Goal: Task Accomplishment & Management: Manage account settings

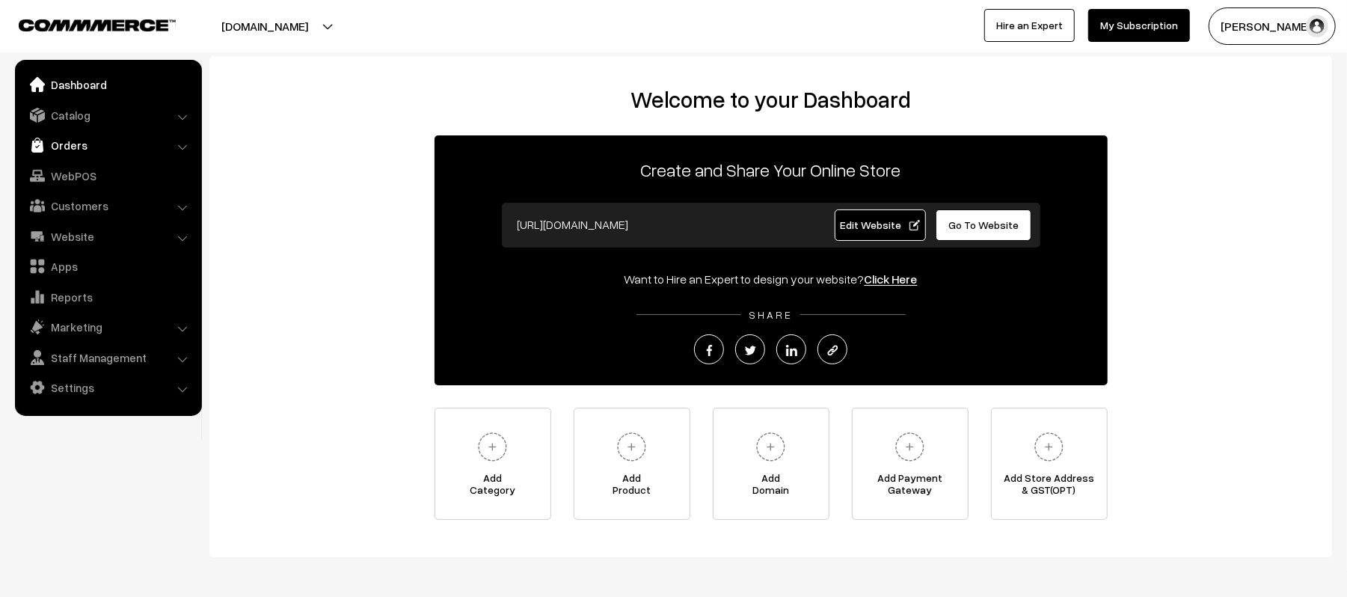
click at [63, 141] on link "Orders" at bounding box center [108, 145] width 178 height 27
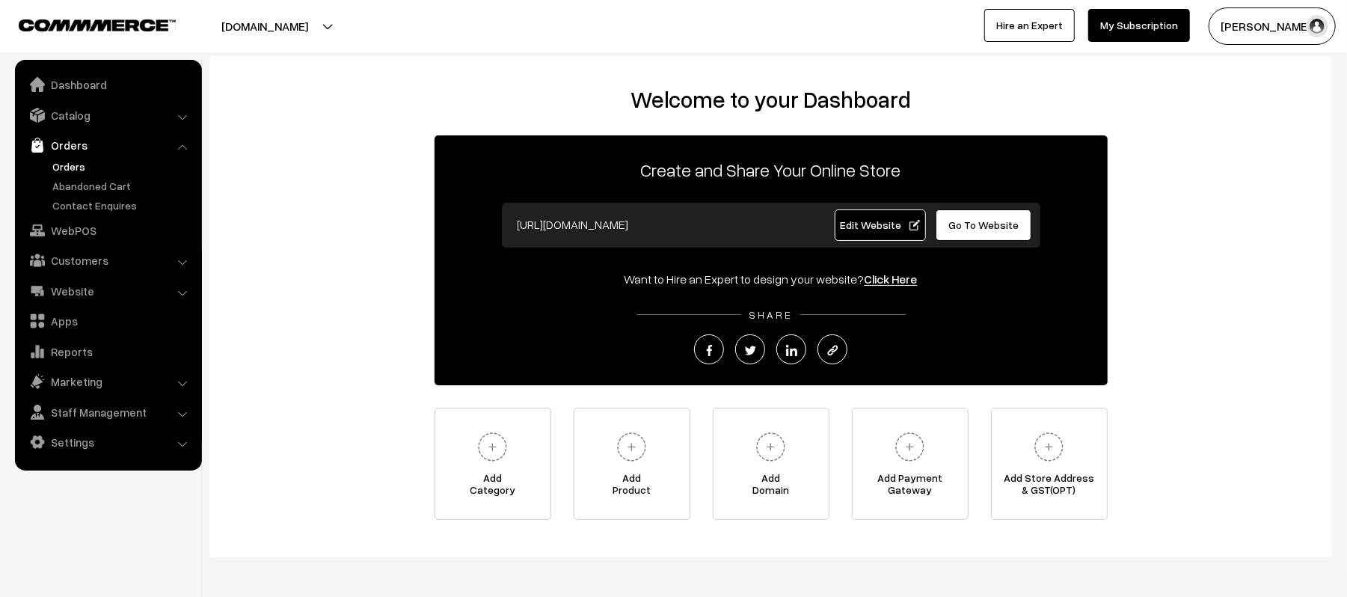
click at [70, 162] on link "Orders" at bounding box center [123, 167] width 148 height 16
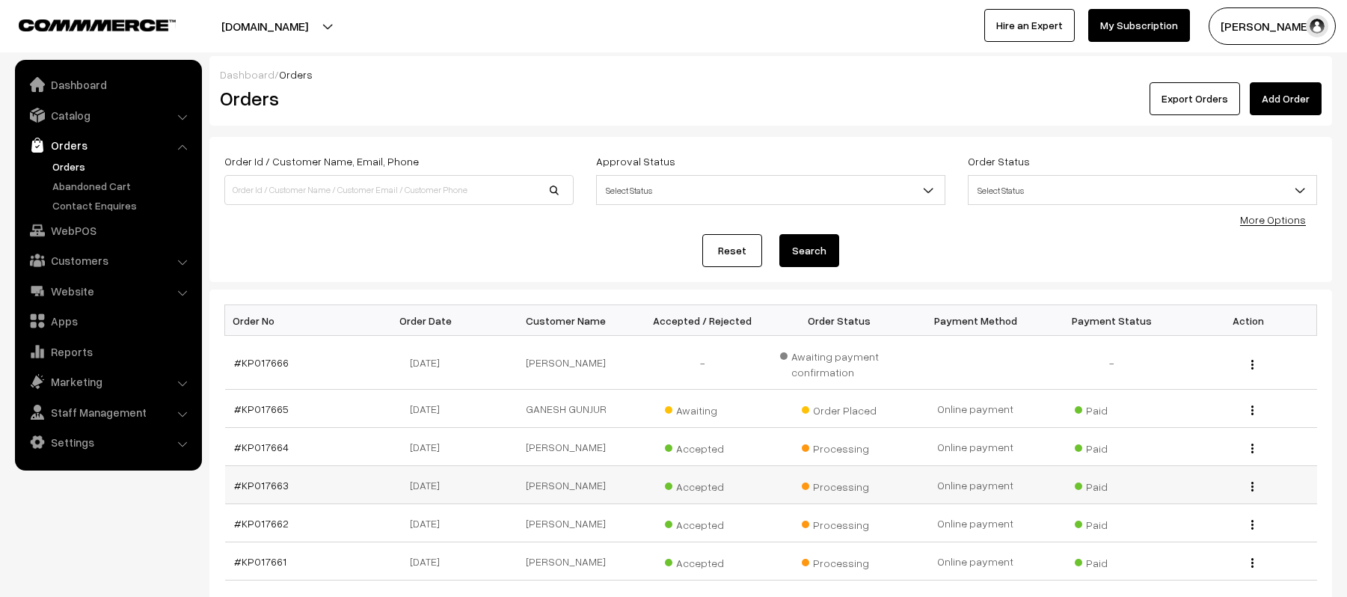
scroll to position [199, 0]
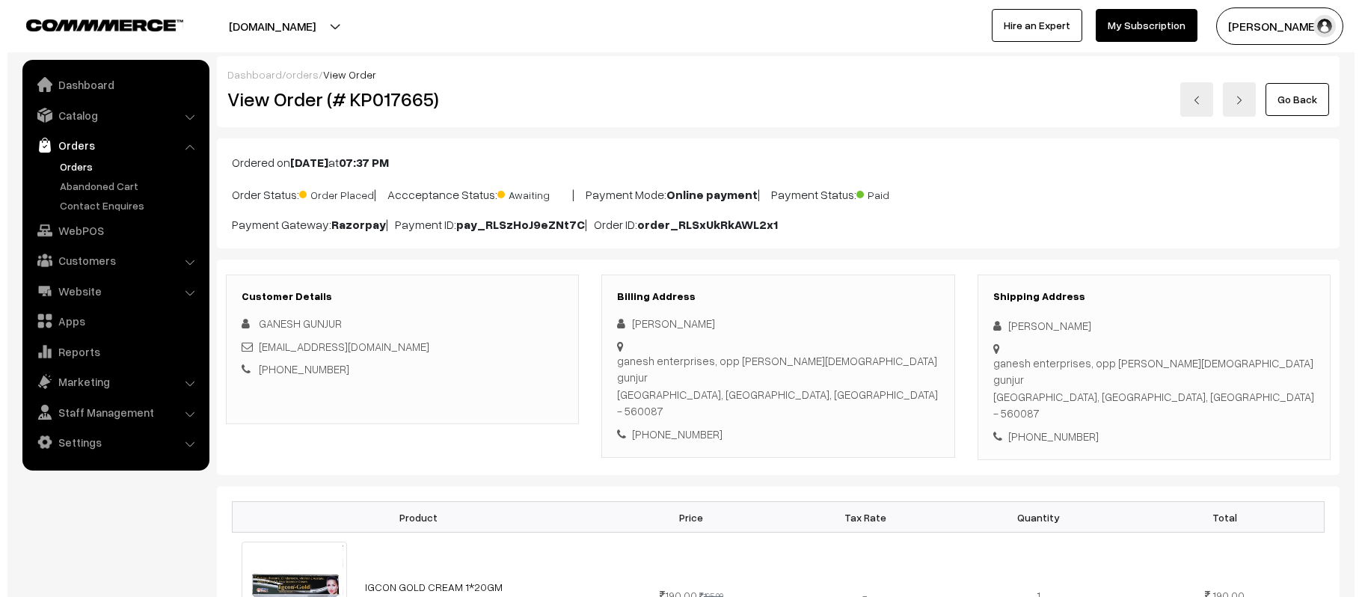
scroll to position [647, 0]
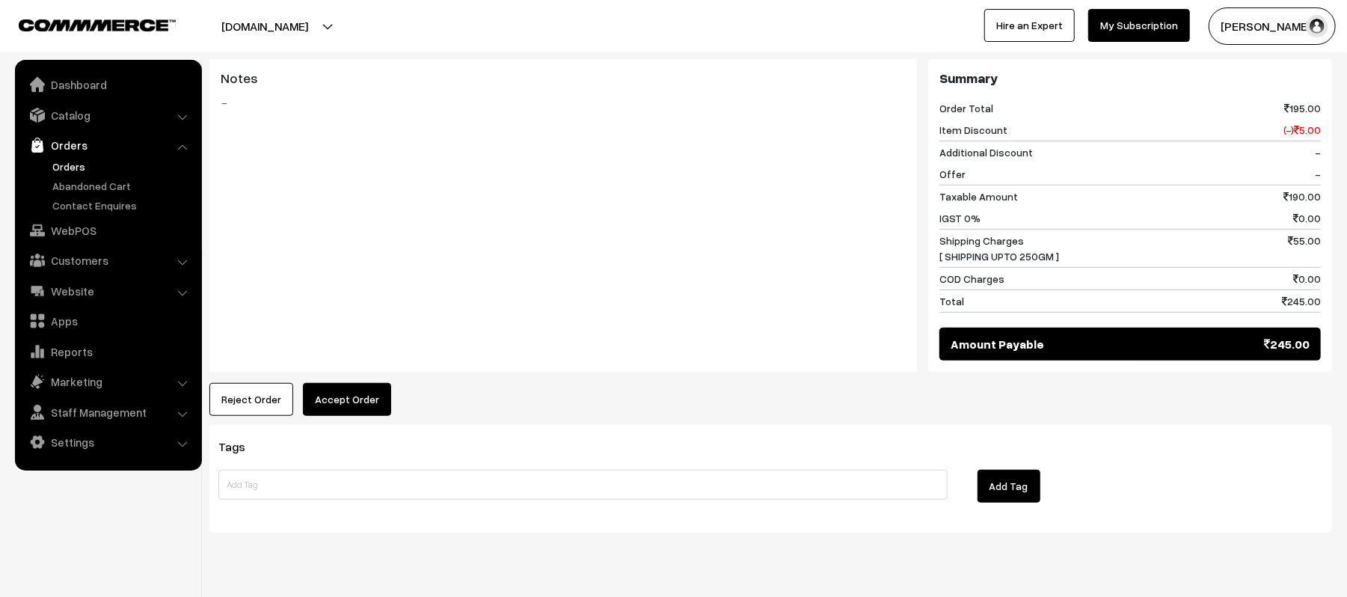
click at [354, 383] on button "Accept Order" at bounding box center [347, 399] width 88 height 33
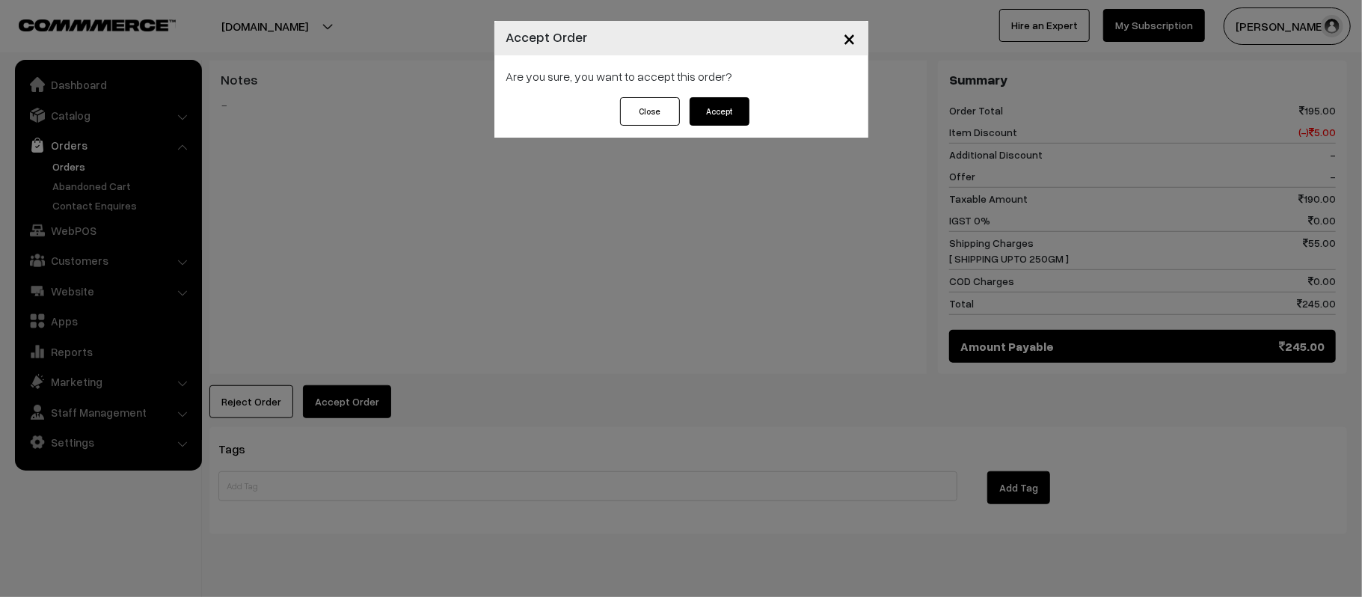
click at [725, 114] on button "Accept" at bounding box center [719, 111] width 60 height 28
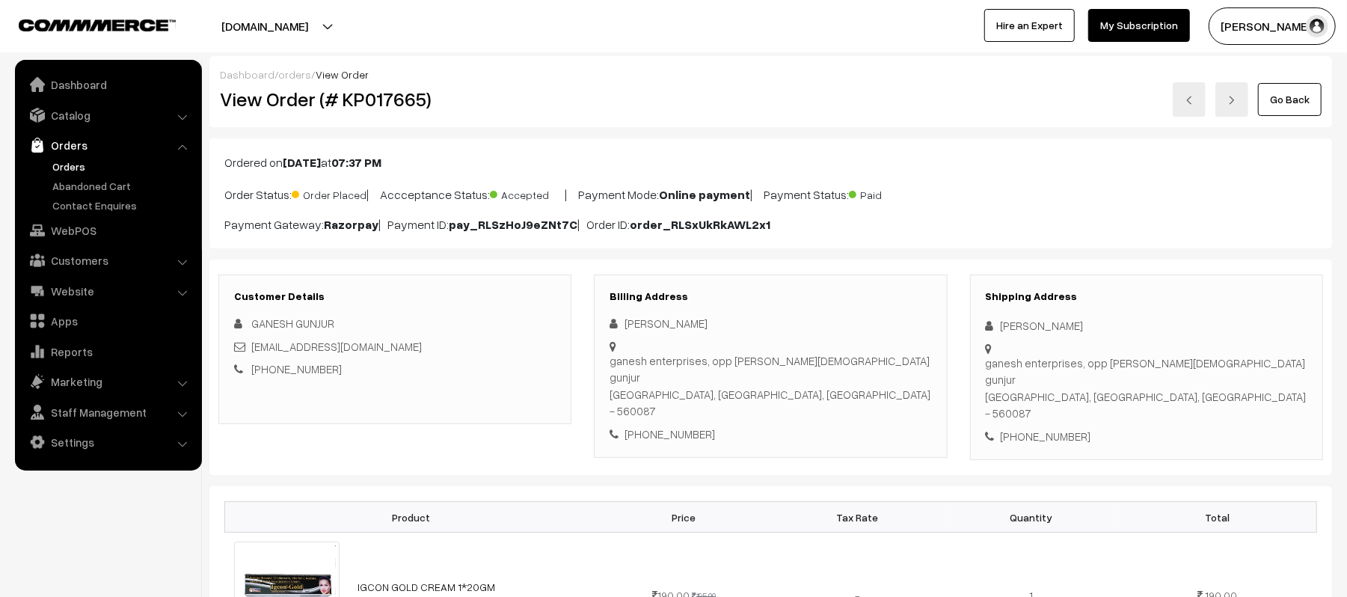
click at [522, 368] on div "+91 9972906280" at bounding box center [395, 368] width 322 height 17
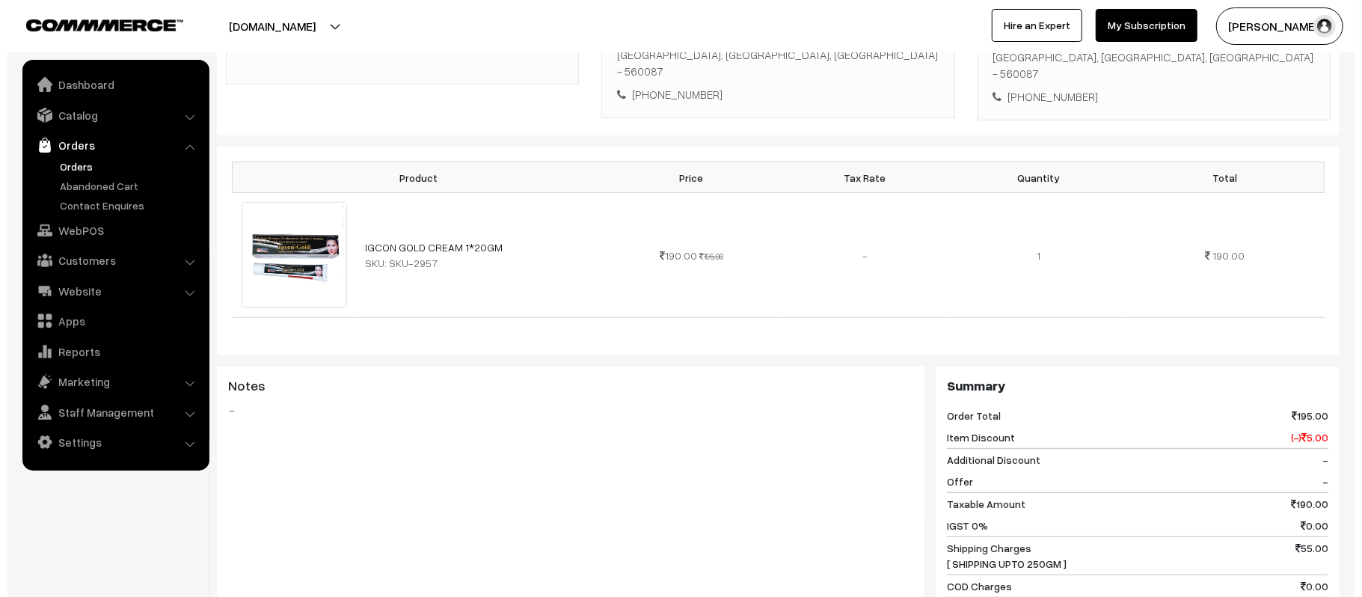
scroll to position [598, 0]
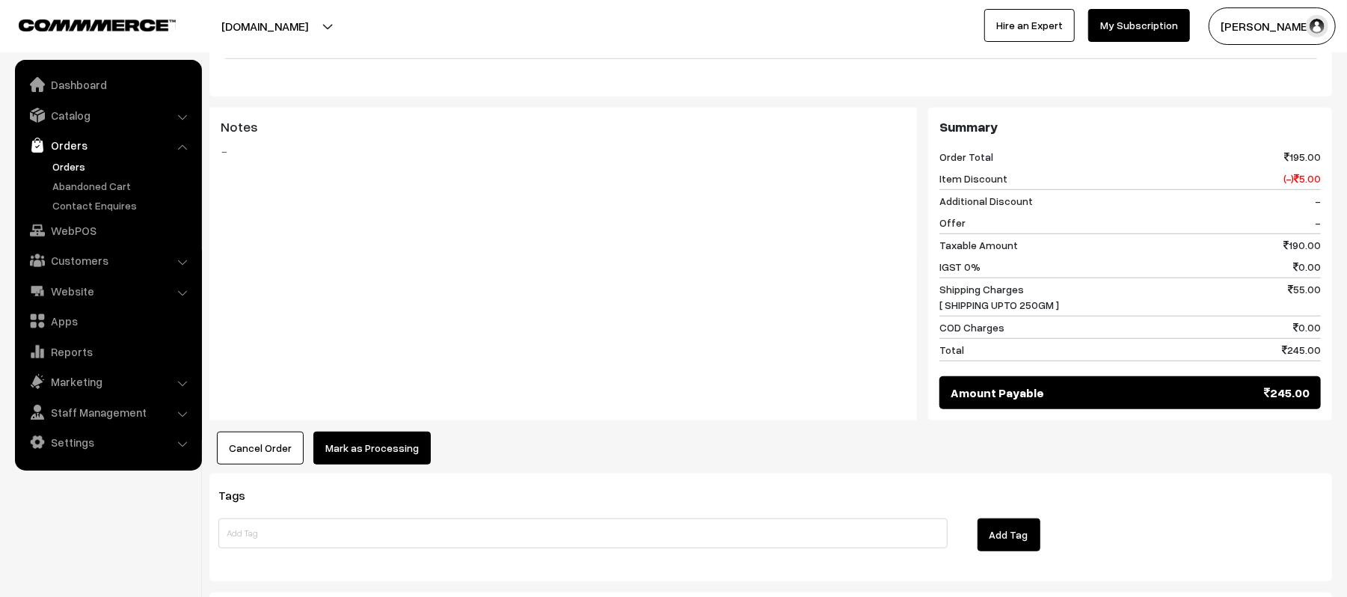
click at [389, 431] on button "Mark as Processing" at bounding box center [371, 447] width 117 height 33
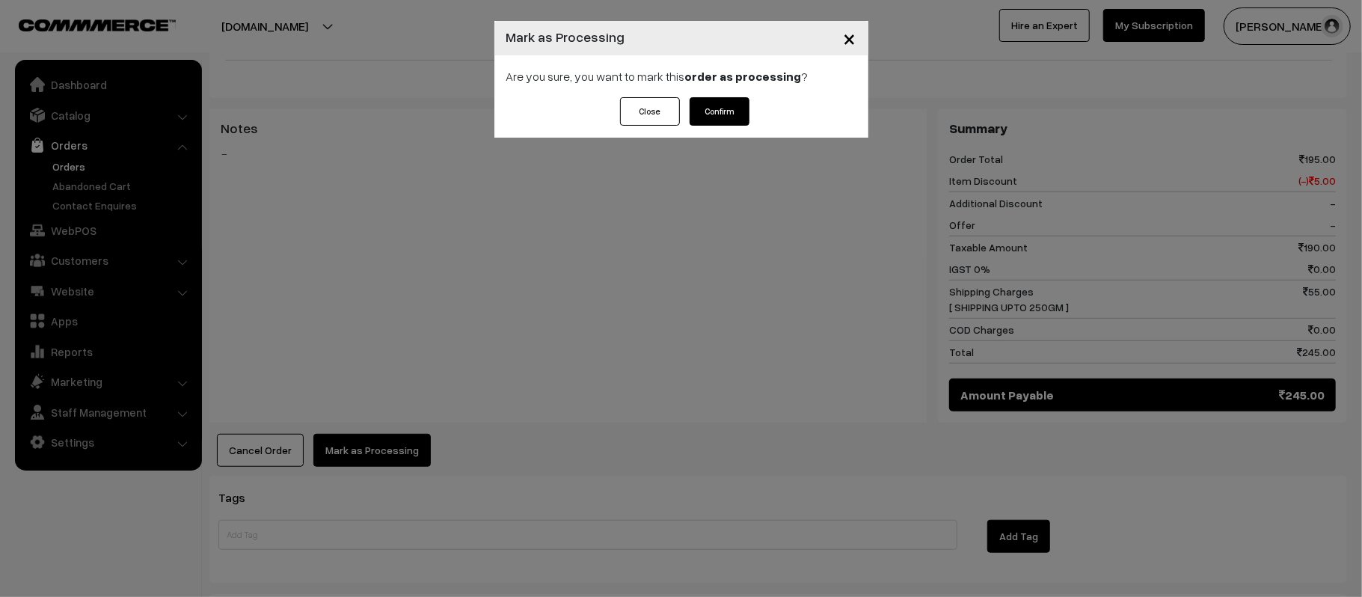
click at [719, 108] on button "Confirm" at bounding box center [719, 111] width 60 height 28
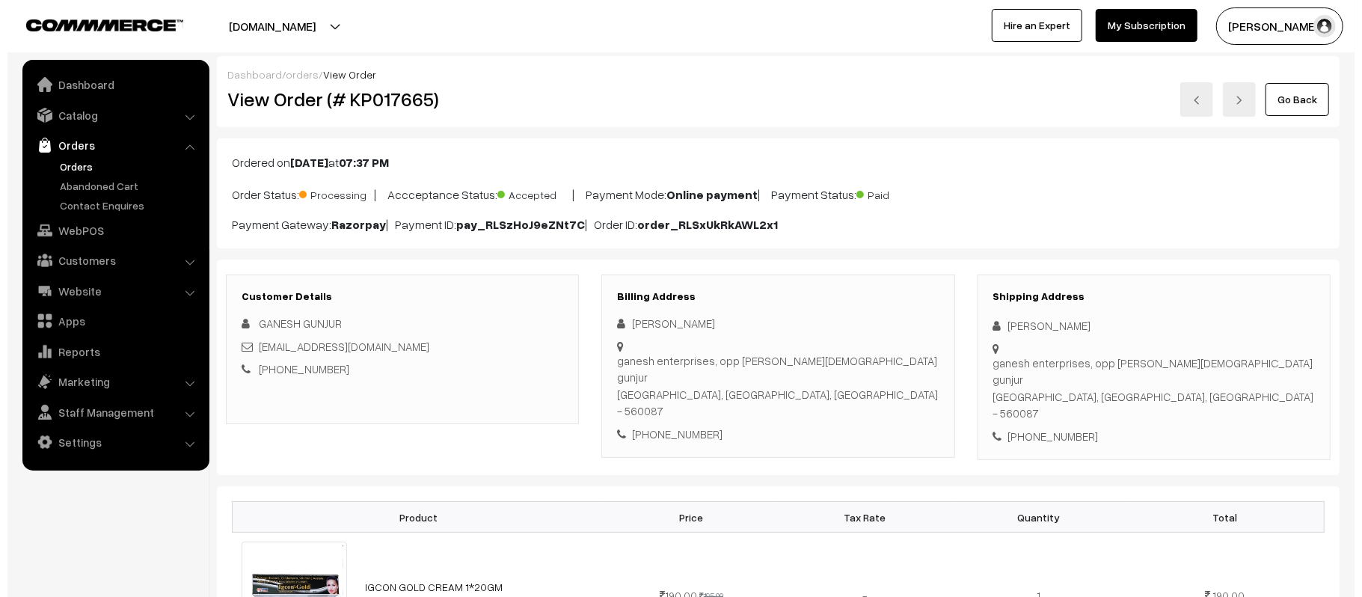
scroll to position [598, 0]
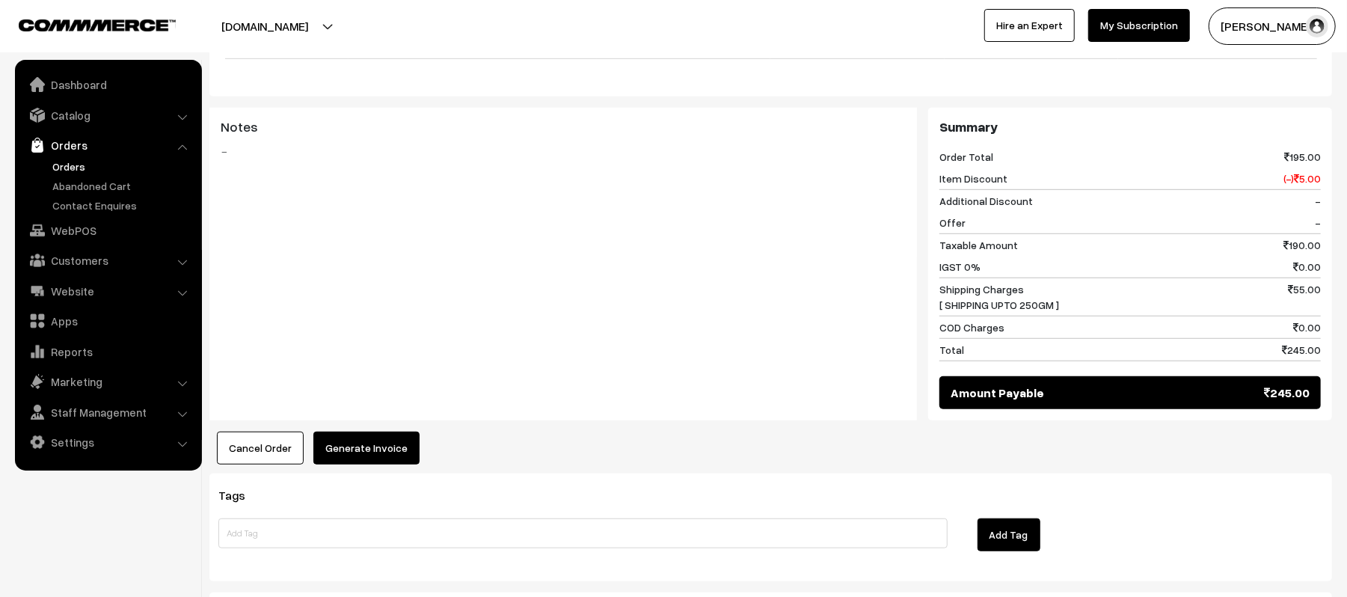
click at [384, 431] on button "Generate Invoice" at bounding box center [366, 447] width 106 height 33
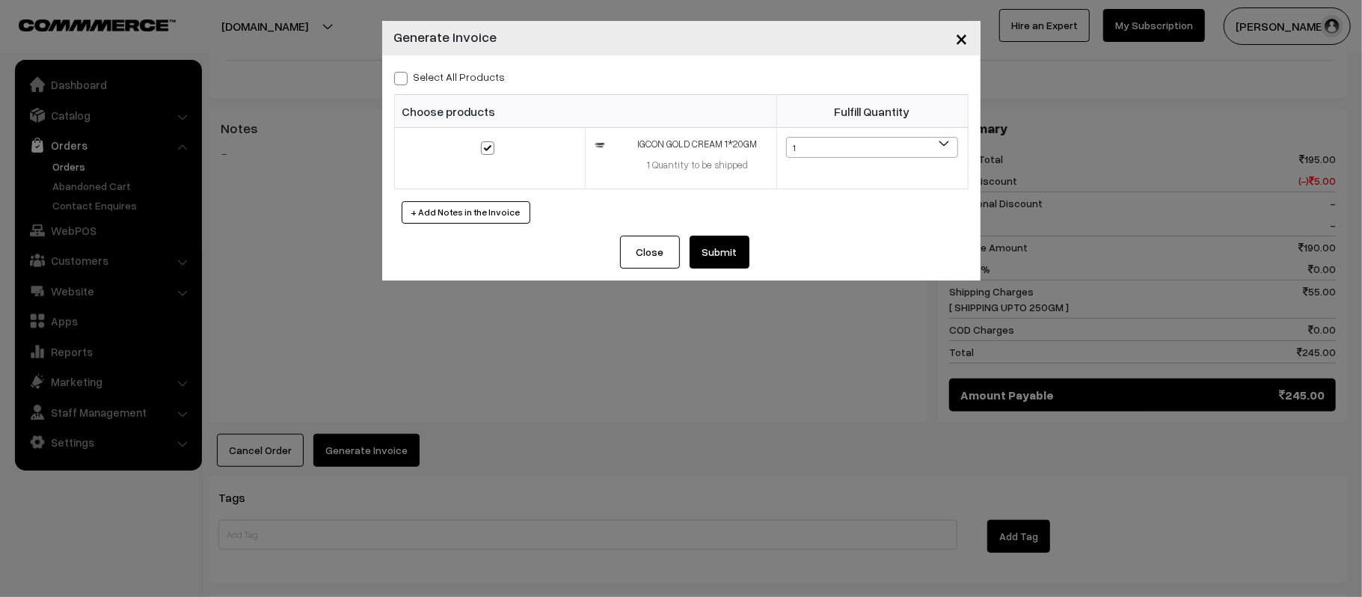
click at [718, 254] on button "Submit" at bounding box center [719, 252] width 60 height 33
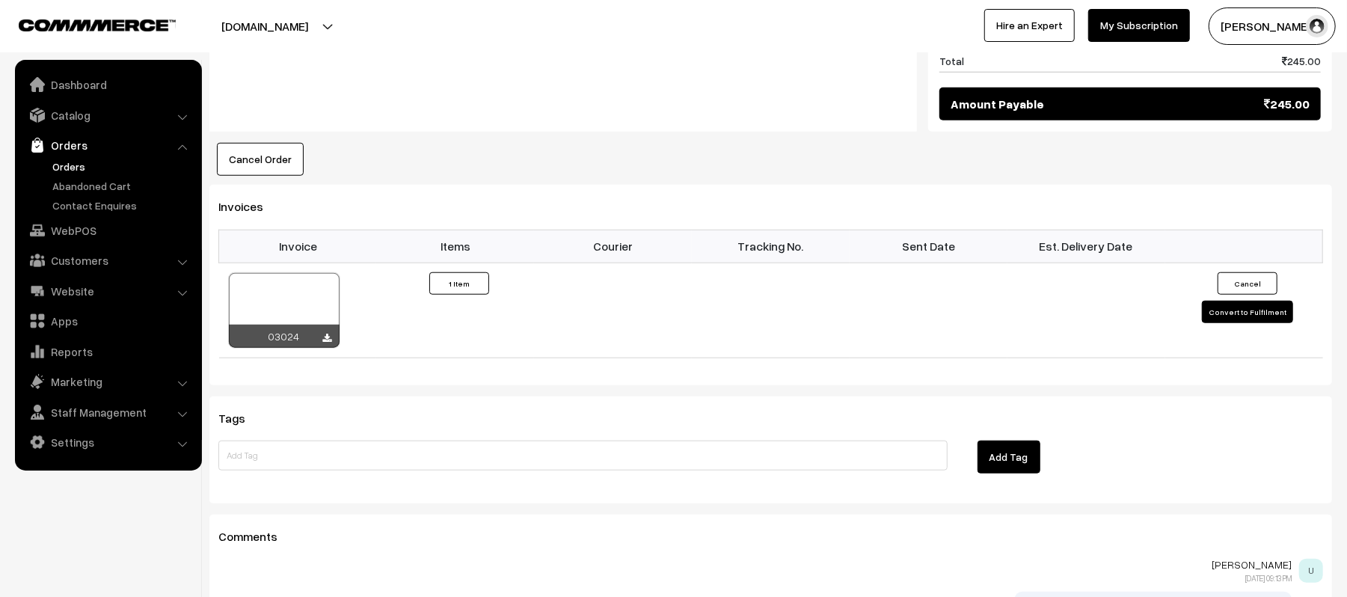
scroll to position [897, 0]
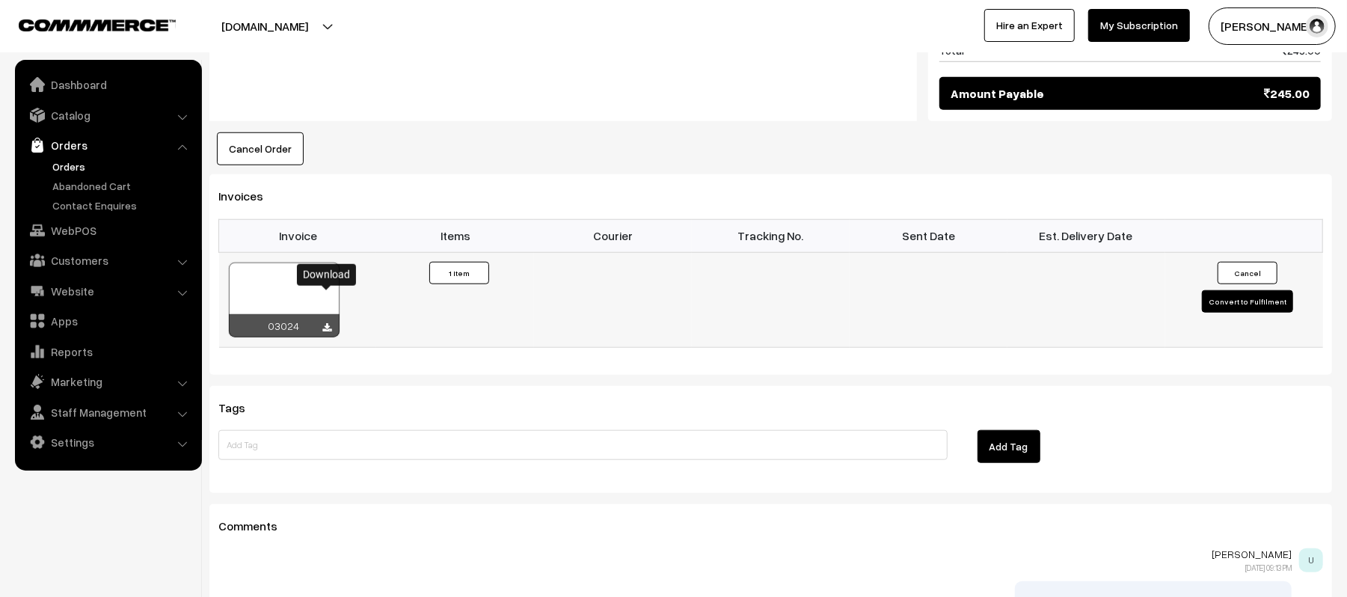
click at [324, 323] on icon at bounding box center [327, 328] width 9 height 10
